Goal: Task Accomplishment & Management: Use online tool/utility

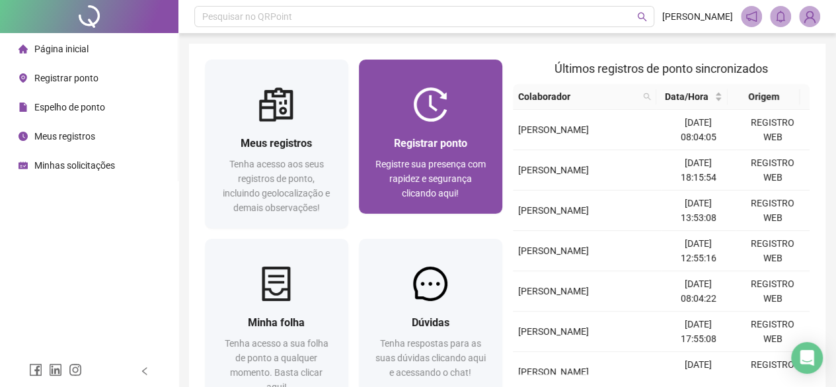
click at [377, 164] on span "Registre sua presença com rapidez e segurança clicando aqui!" at bounding box center [430, 179] width 110 height 40
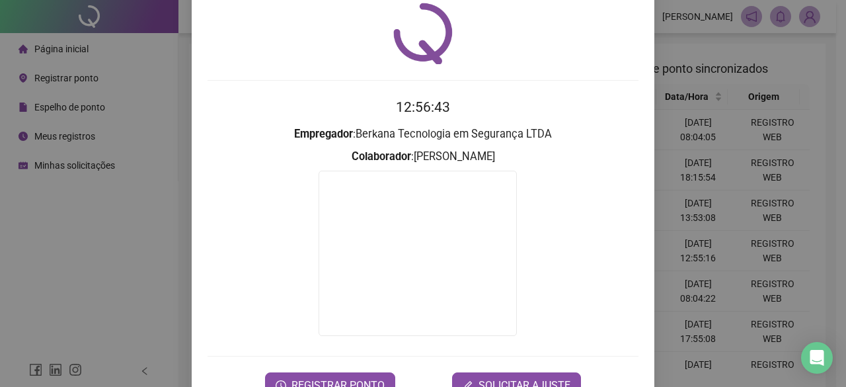
scroll to position [66, 0]
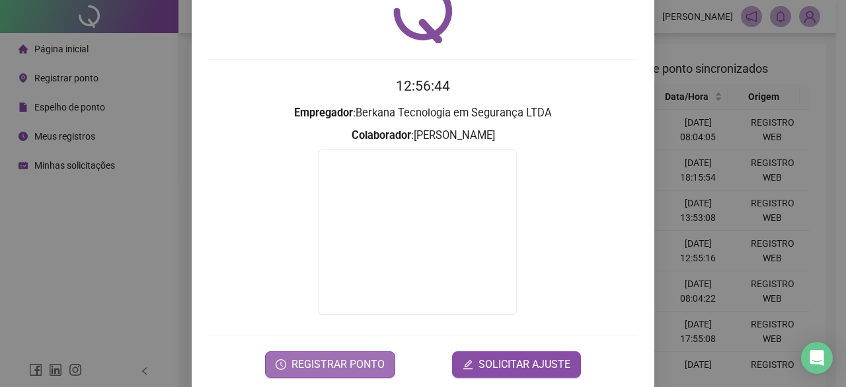
click at [338, 358] on button "REGISTRAR PONTO" at bounding box center [330, 364] width 130 height 26
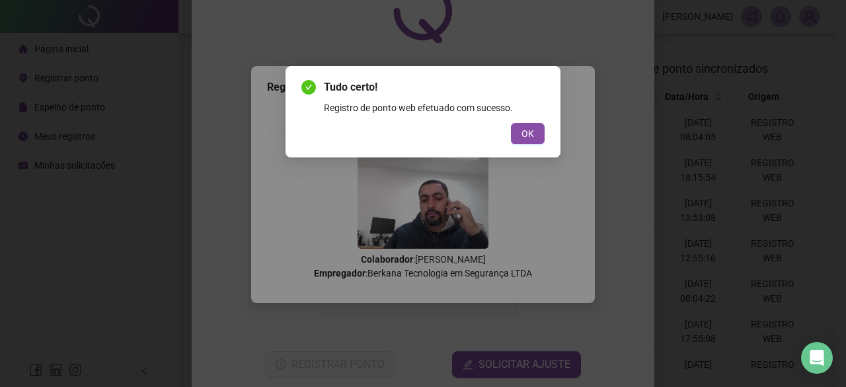
click at [522, 138] on span "OK" at bounding box center [527, 133] width 13 height 15
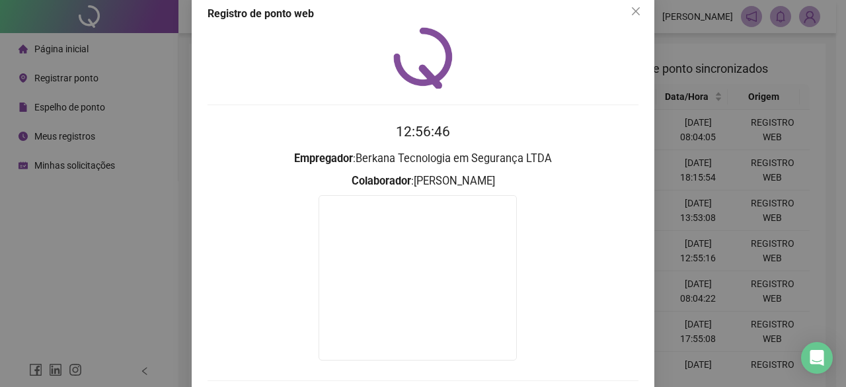
scroll to position [0, 0]
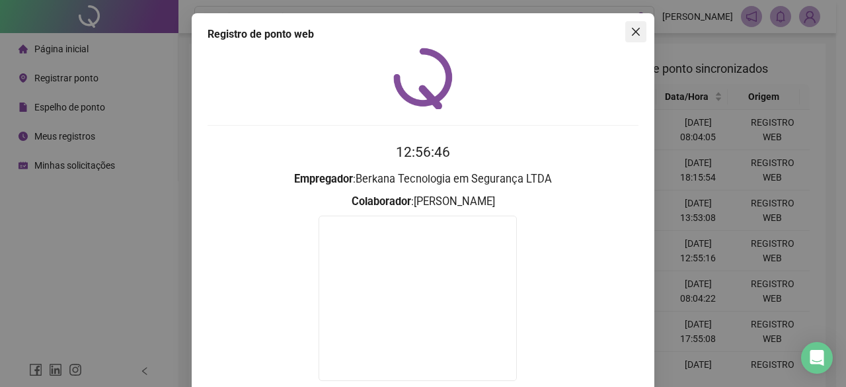
click at [628, 23] on button "Close" at bounding box center [635, 31] width 21 height 21
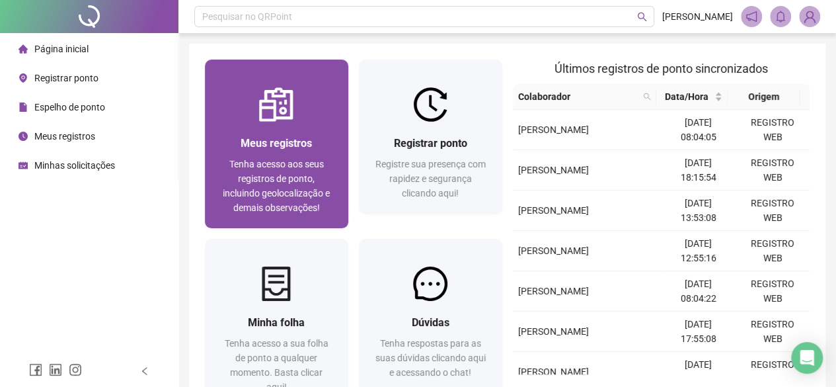
click at [242, 162] on span "Tenha acesso aos seus registros de ponto, incluindo geolocalização e demais obs…" at bounding box center [276, 186] width 107 height 54
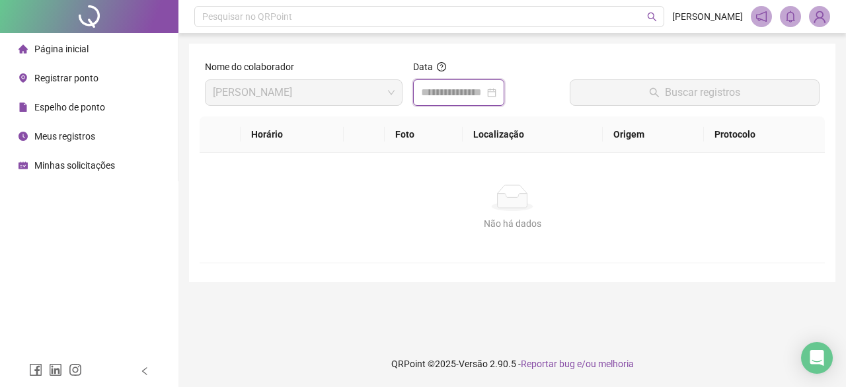
click at [482, 95] on input at bounding box center [452, 93] width 63 height 16
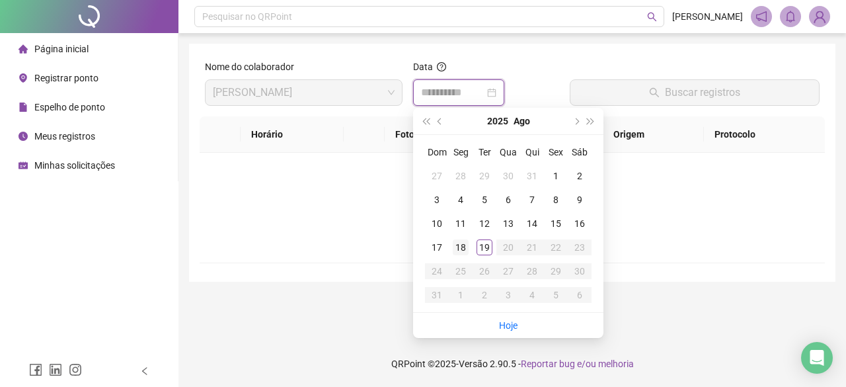
type input "**********"
click at [511, 327] on link "Hoje" at bounding box center [508, 325] width 19 height 11
type input "**********"
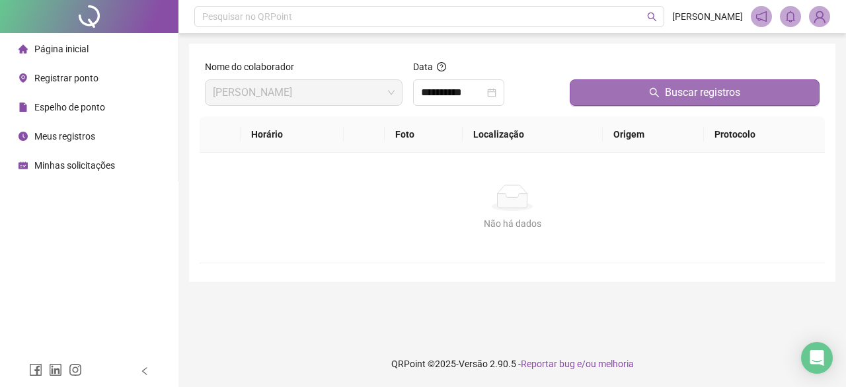
click at [634, 97] on button "Buscar registros" at bounding box center [695, 92] width 250 height 26
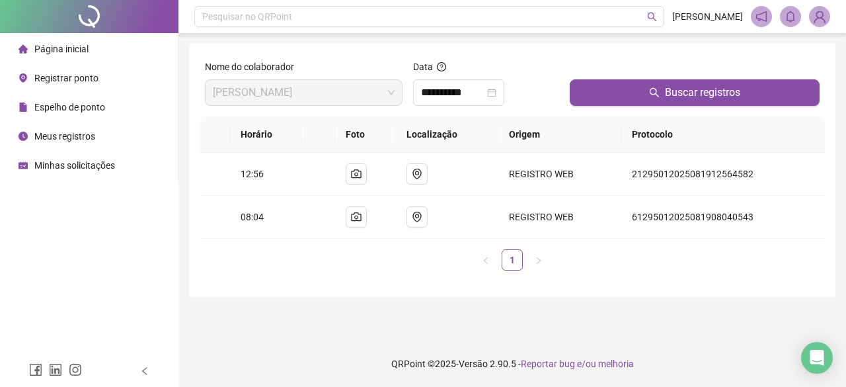
click at [826, 11] on img at bounding box center [820, 17] width 20 height 20
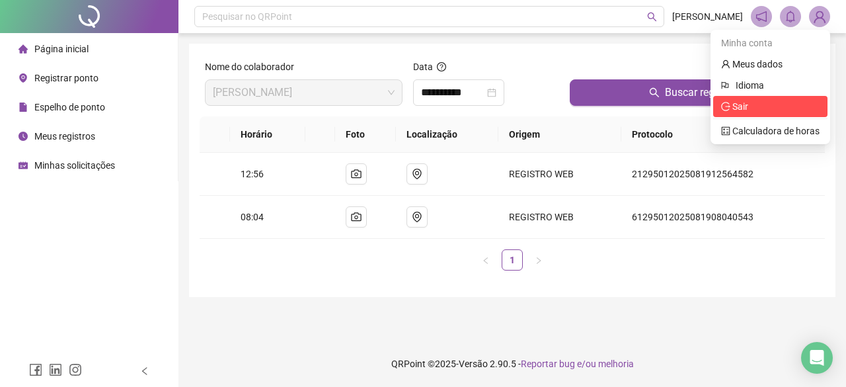
click at [771, 115] on li "Sair" at bounding box center [770, 106] width 114 height 21
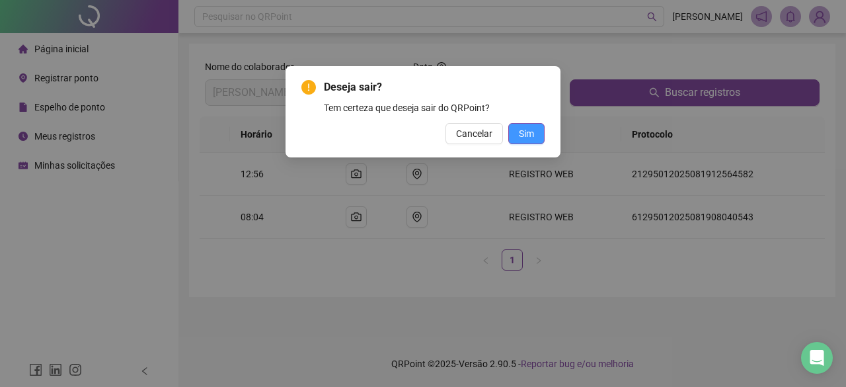
click at [541, 142] on button "Sim" at bounding box center [526, 133] width 36 height 21
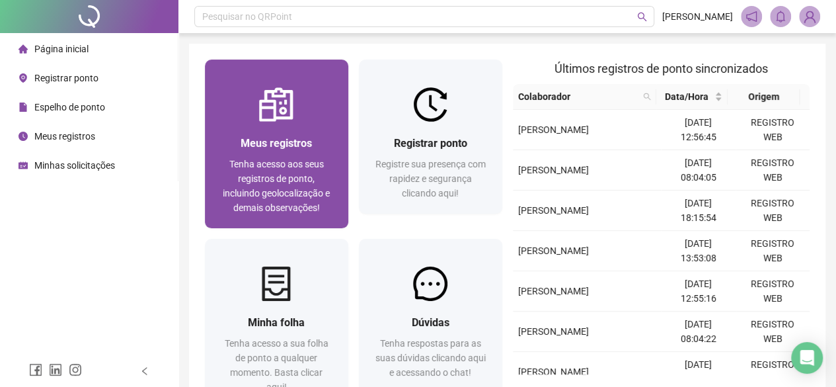
click at [235, 135] on div "Meus registros" at bounding box center [277, 143] width 112 height 17
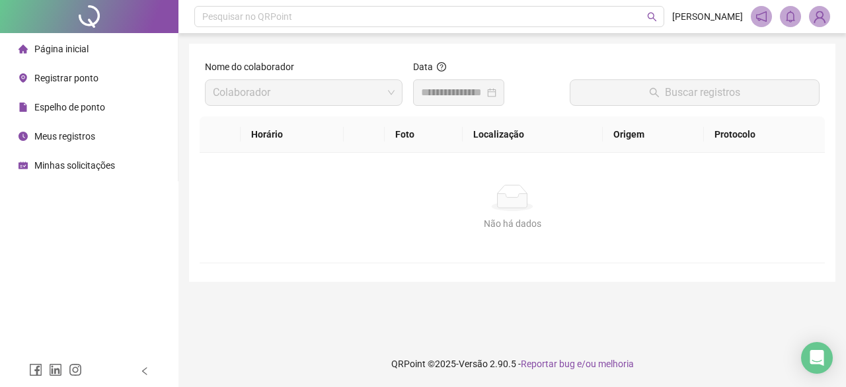
click at [496, 97] on div at bounding box center [458, 93] width 75 height 16
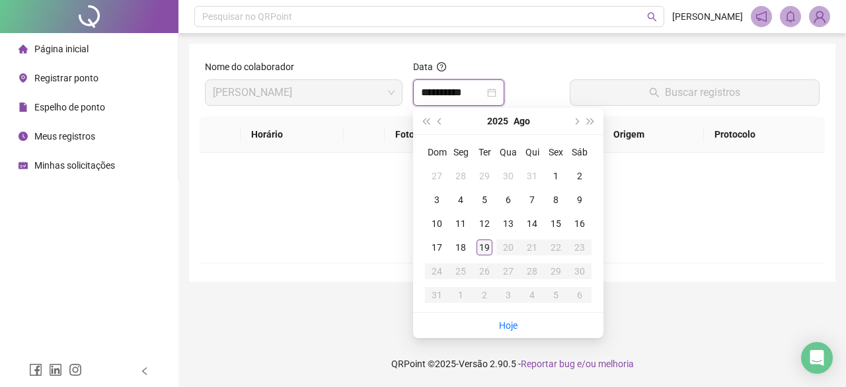
type input "**********"
click at [502, 321] on link "Hoje" at bounding box center [508, 325] width 19 height 11
type input "**********"
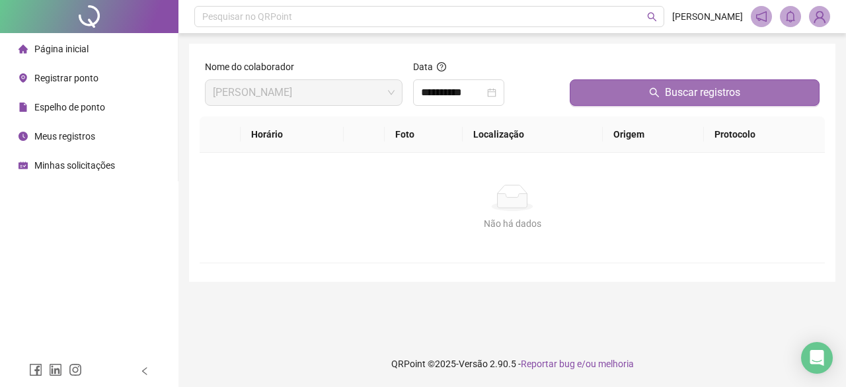
click at [657, 99] on button "Buscar registros" at bounding box center [695, 92] width 250 height 26
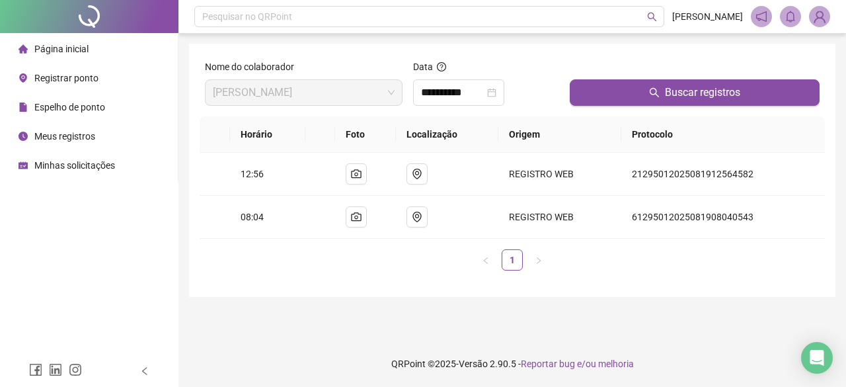
click at [831, 7] on header "Pesquisar no QRPoint JONATHAN SILVA" at bounding box center [512, 16] width 668 height 33
click at [829, 11] on span at bounding box center [819, 16] width 21 height 21
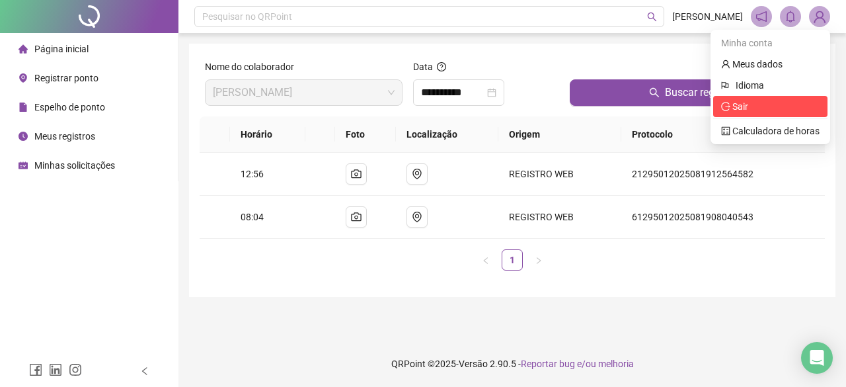
click at [732, 117] on ul "Minha conta Meus dados Idioma Sair Calculadora de horas" at bounding box center [771, 87] width 120 height 114
click at [731, 114] on li "Sair" at bounding box center [770, 106] width 114 height 21
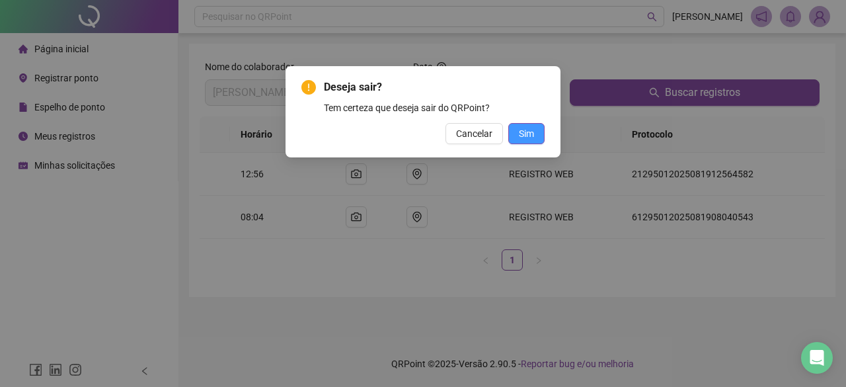
click at [521, 142] on button "Sim" at bounding box center [526, 133] width 36 height 21
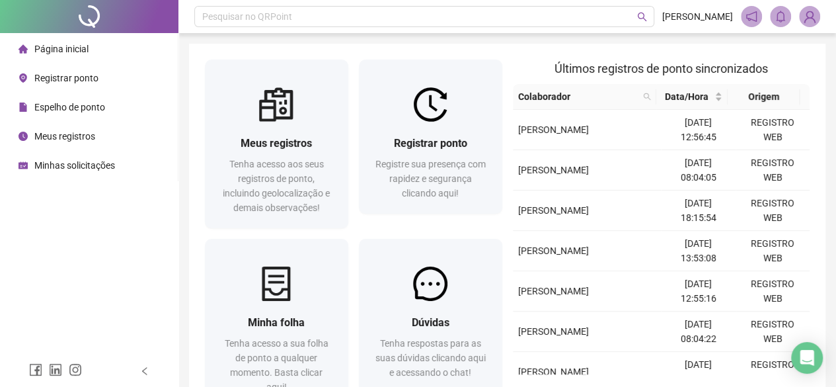
click at [817, 17] on img at bounding box center [810, 17] width 20 height 20
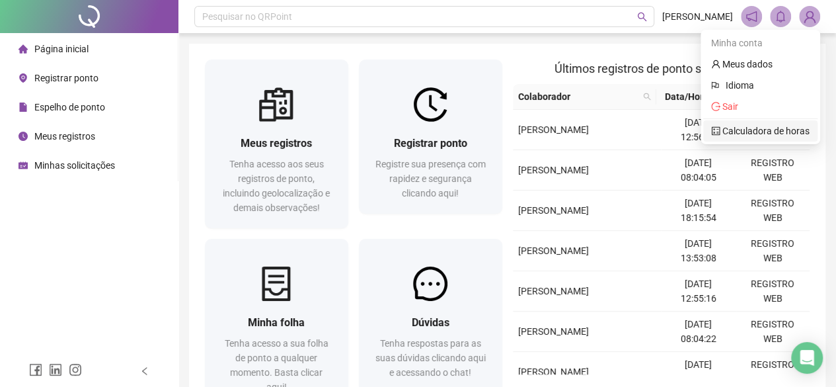
click at [756, 133] on link "Calculadora de horas" at bounding box center [760, 131] width 98 height 11
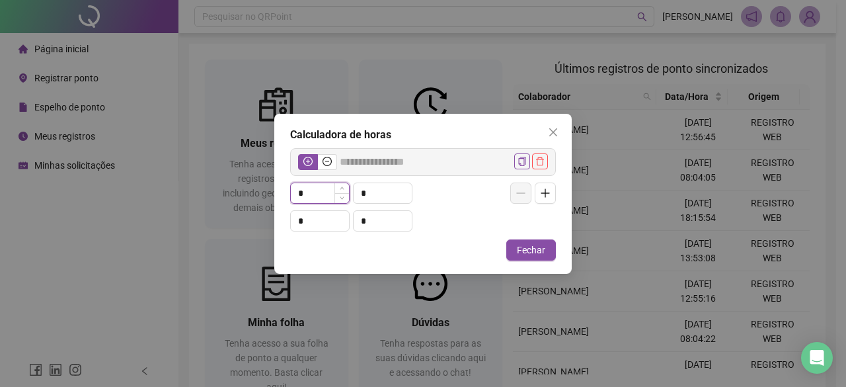
click at [327, 195] on input "*" at bounding box center [320, 193] width 58 height 20
click at [371, 190] on input "*" at bounding box center [383, 193] width 58 height 20
click at [538, 247] on span "Fechar" at bounding box center [531, 250] width 28 height 15
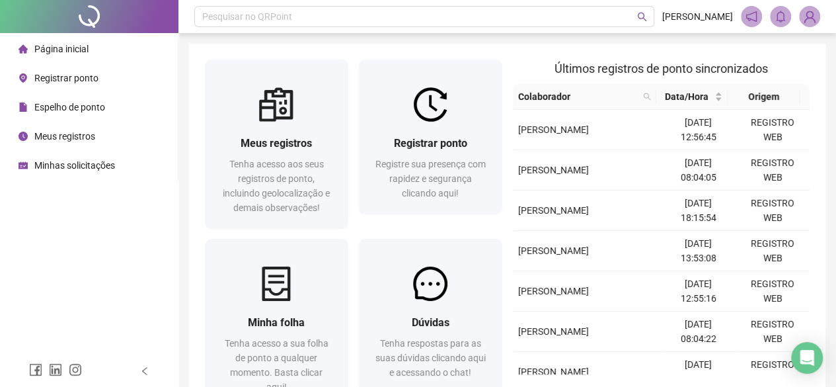
click at [813, 22] on img at bounding box center [810, 17] width 20 height 20
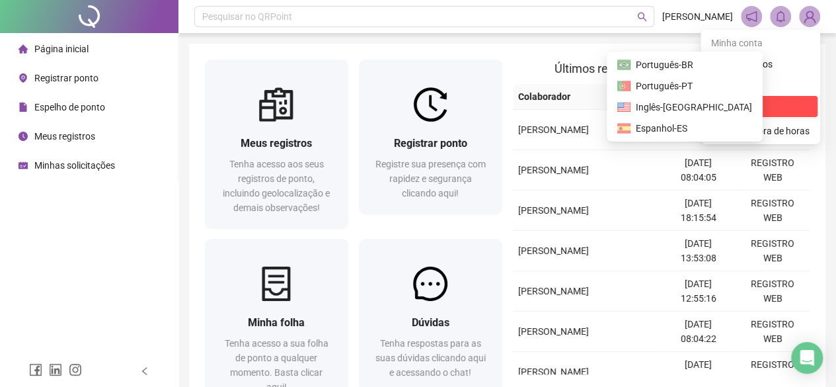
click at [744, 106] on span "Sair" at bounding box center [760, 106] width 98 height 15
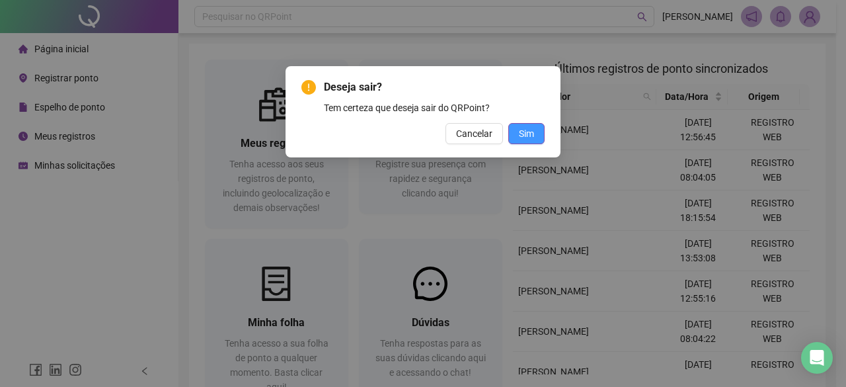
click at [523, 132] on span "Sim" at bounding box center [526, 133] width 15 height 15
